Goal: Task Accomplishment & Management: Manage account settings

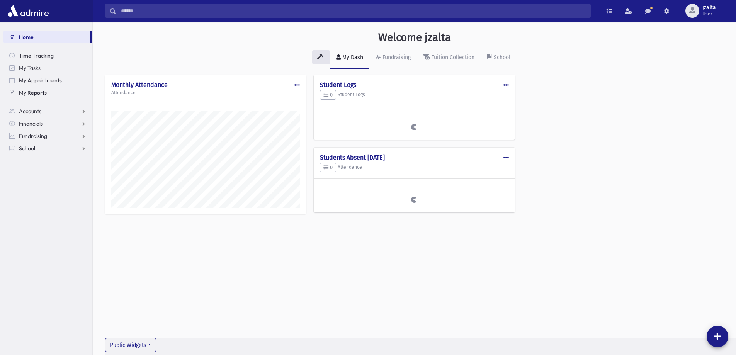
scroll to position [351, 643]
click at [30, 149] on span "School" at bounding box center [27, 148] width 16 height 7
click at [35, 170] on span "Attendance" at bounding box center [37, 173] width 29 height 7
click at [43, 185] on link "Entry" at bounding box center [47, 185] width 89 height 12
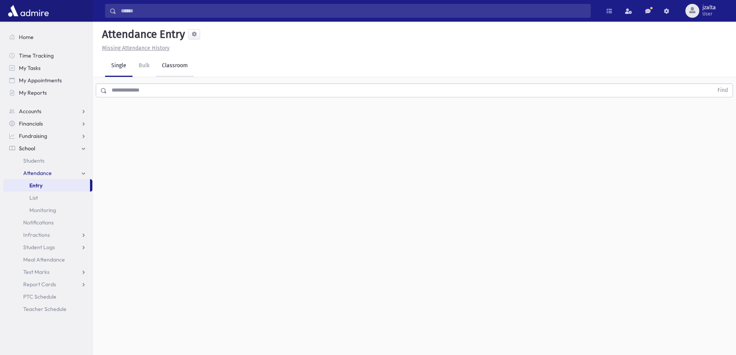
click at [177, 67] on link "Classroom" at bounding box center [175, 66] width 38 height 22
click at [192, 94] on button "--Select One--" at bounding box center [213, 100] width 93 height 14
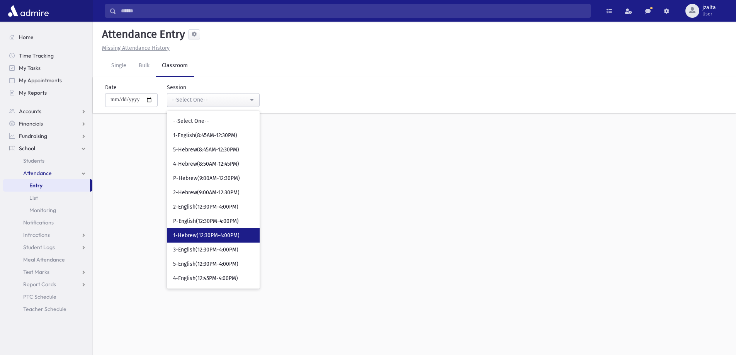
click at [214, 231] on link "1-Hebrew(12:30PM-4:00PM)" at bounding box center [213, 235] width 93 height 14
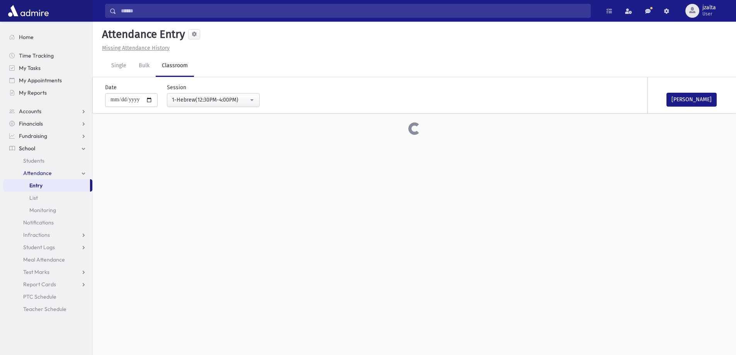
click at [184, 109] on div "**********" at bounding box center [410, 95] width 637 height 36
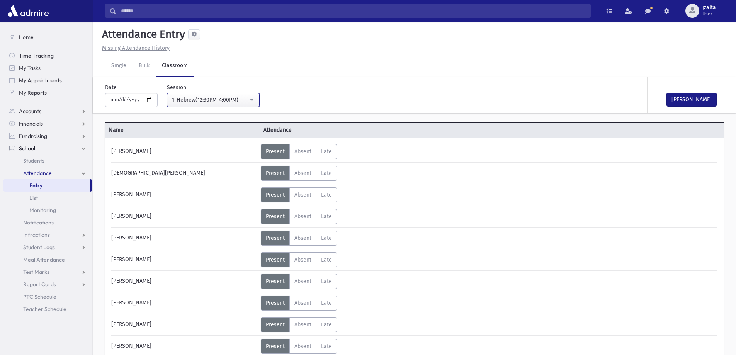
click at [189, 103] on div "1-Hebrew(12:30PM-4:00PM)" at bounding box center [210, 100] width 77 height 8
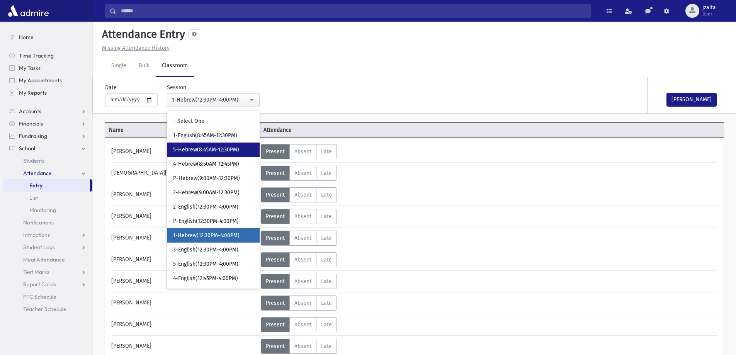
click at [209, 154] on link "5-Hebrew(8:45AM-12:30PM)" at bounding box center [213, 150] width 93 height 14
select select "***"
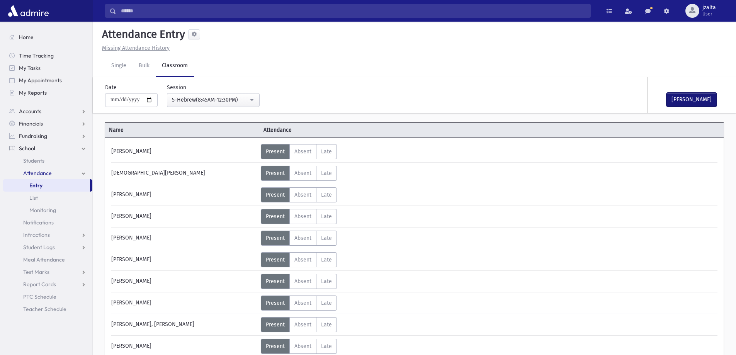
click at [697, 102] on button "Mark Done" at bounding box center [692, 100] width 50 height 14
click at [702, 16] on span "jzalta User" at bounding box center [712, 11] width 26 height 12
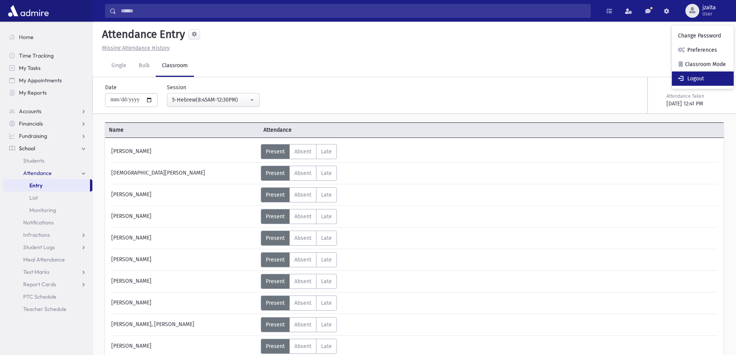
click at [699, 73] on link "Logout" at bounding box center [703, 78] width 62 height 14
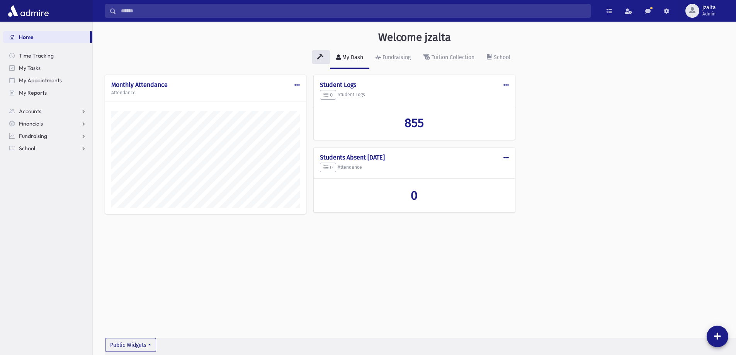
scroll to position [351, 643]
click at [48, 99] on ul "Home Time Tracking My Tasks My Appointments My Reports Accounts Accounts Accoun…" at bounding box center [47, 93] width 89 height 124
click at [33, 92] on span "My Reports" at bounding box center [33, 92] width 28 height 7
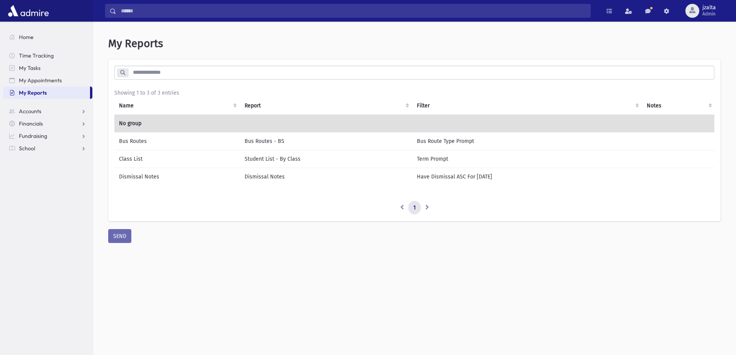
click at [148, 162] on td "Class List" at bounding box center [177, 159] width 126 height 18
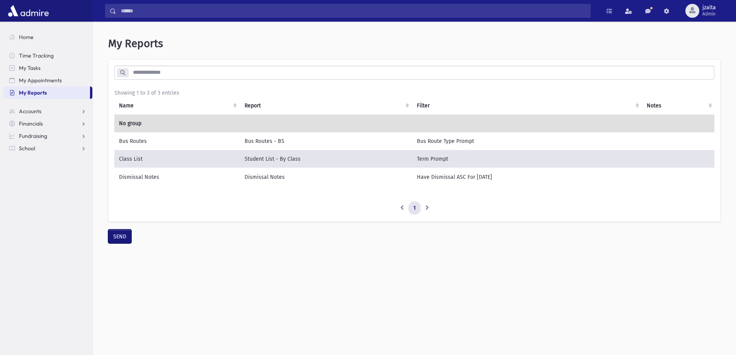
click at [116, 239] on button "SEND" at bounding box center [119, 237] width 23 height 14
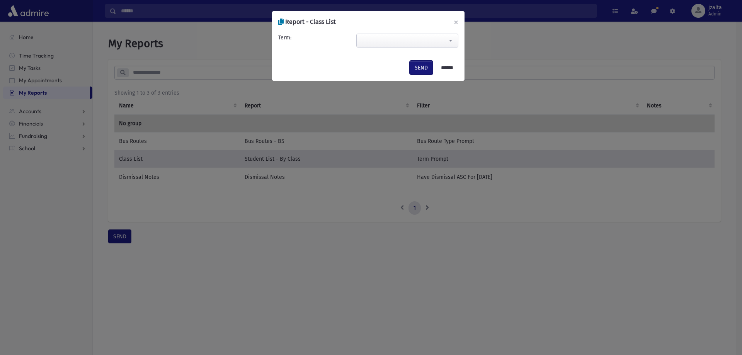
click at [420, 65] on button "SEND" at bounding box center [421, 68] width 23 height 14
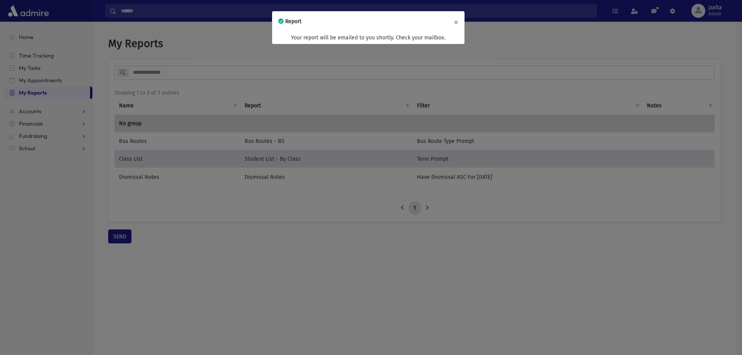
click at [455, 18] on button "×" at bounding box center [455, 22] width 17 height 22
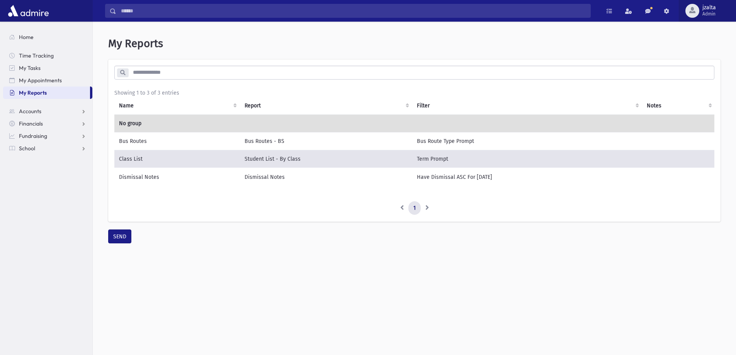
click at [704, 8] on span "jzalta" at bounding box center [710, 8] width 14 height 6
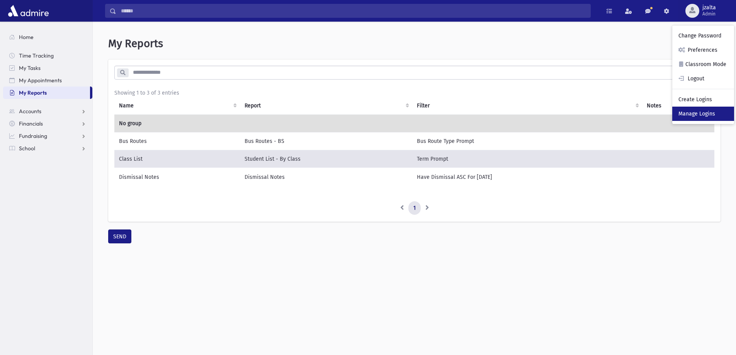
click at [689, 109] on link "Manage Logins" at bounding box center [703, 114] width 62 height 14
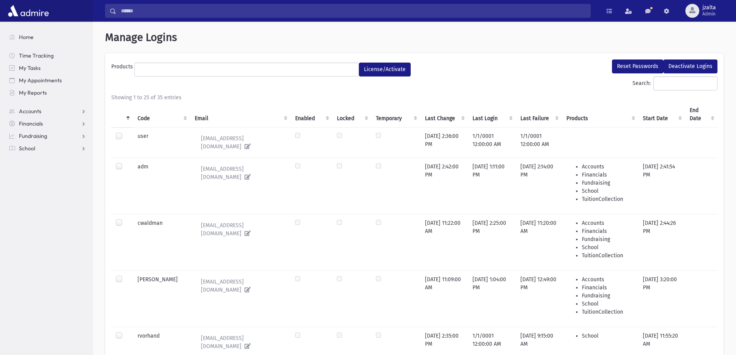
select select
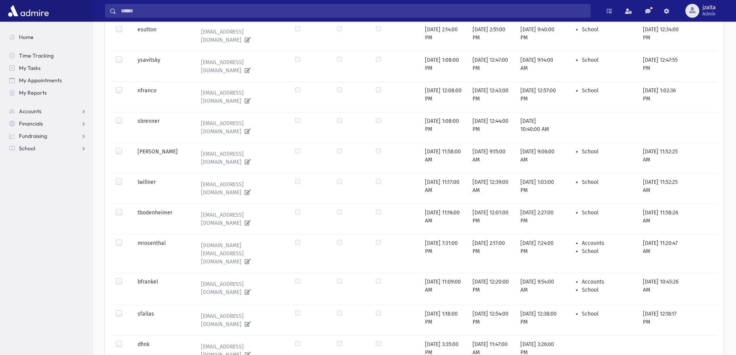
scroll to position [657, 0]
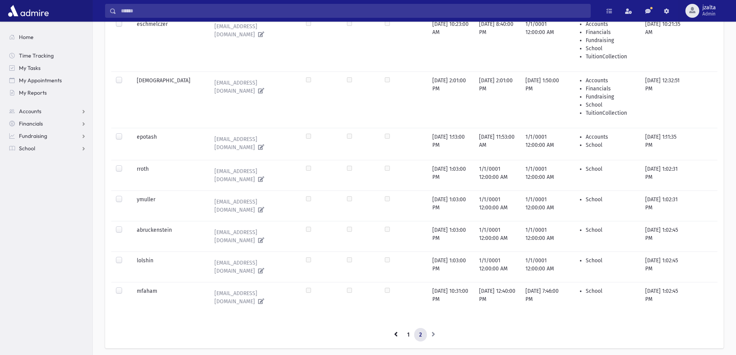
scroll to position [160, 0]
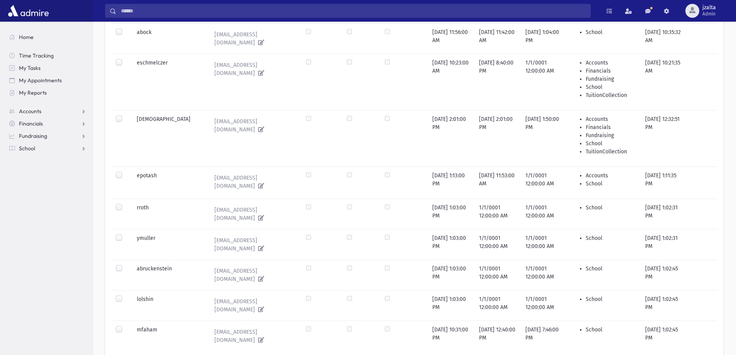
click at [125, 295] on label at bounding box center [125, 295] width 0 height 0
click at [125, 265] on label at bounding box center [125, 265] width 0 height 0
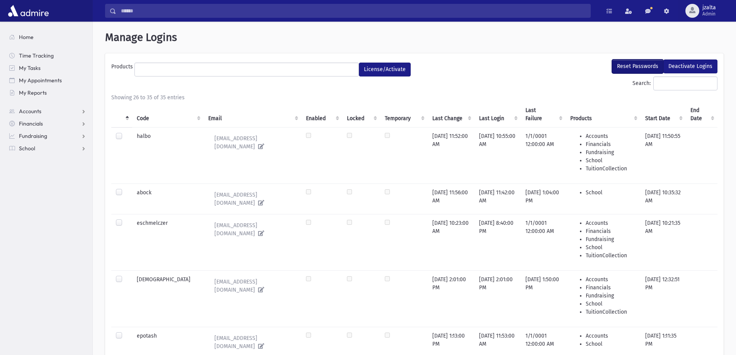
click at [644, 66] on button "Reset Passwords" at bounding box center [637, 67] width 51 height 14
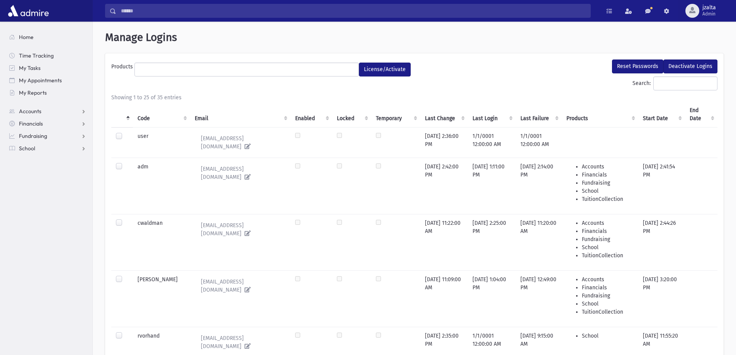
select select
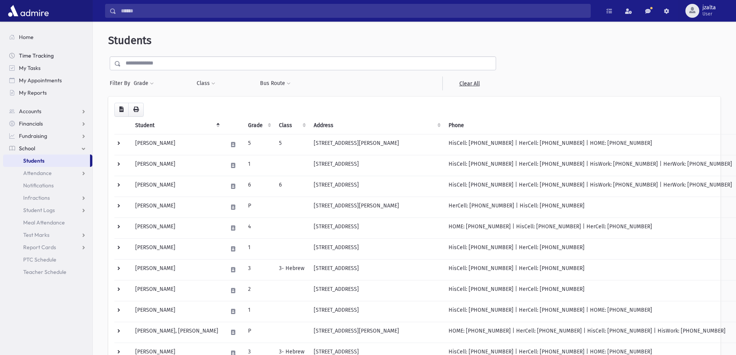
click at [27, 59] on link "Time Tracking" at bounding box center [47, 55] width 89 height 12
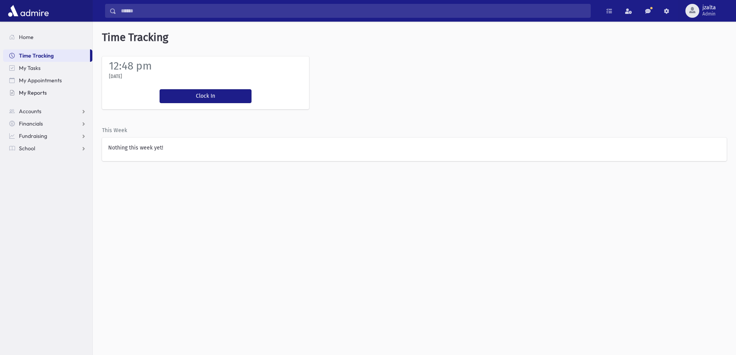
click at [29, 91] on span "My Reports" at bounding box center [33, 92] width 28 height 7
